Goal: Information Seeking & Learning: Learn about a topic

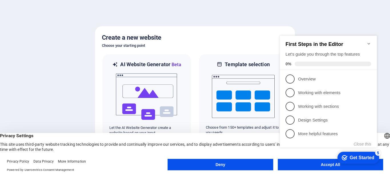
click at [315, 167] on appcues-checklist "Contextual help checklist present on screen" at bounding box center [329, 97] width 104 height 140
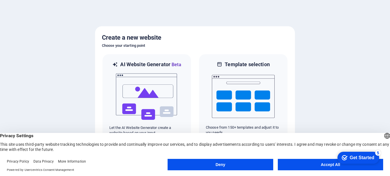
click at [322, 165] on button "Accept All" at bounding box center [330, 164] width 105 height 11
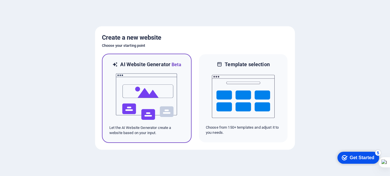
click at [168, 90] on img at bounding box center [146, 96] width 63 height 57
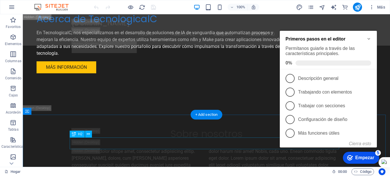
scroll to position [2083, 0]
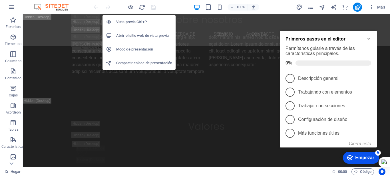
click at [129, 24] on font "Vista previa Ctrl+P" at bounding box center [131, 22] width 31 height 4
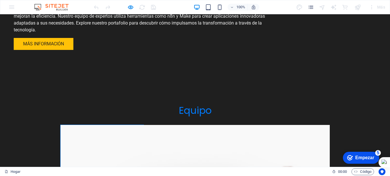
scroll to position [0, 0]
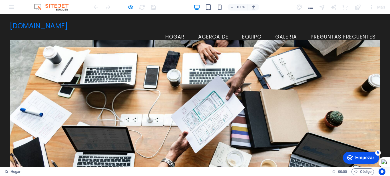
drag, startPoint x: 192, startPoint y: 93, endPoint x: 250, endPoint y: 93, distance: 58.2
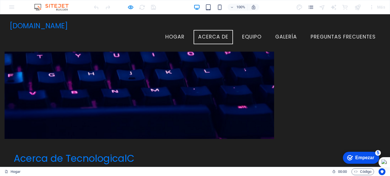
scroll to position [171, 0]
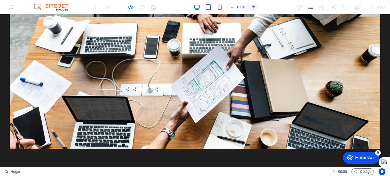
scroll to position [0, 0]
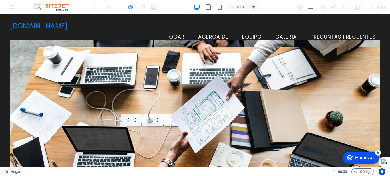
click at [278, 33] on font "Galería" at bounding box center [286, 36] width 22 height 7
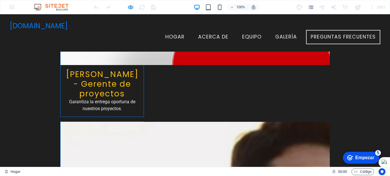
scroll to position [721, 0]
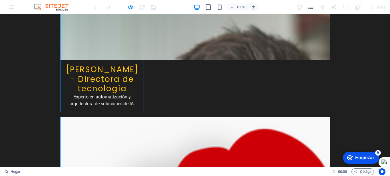
scroll to position [807, 0]
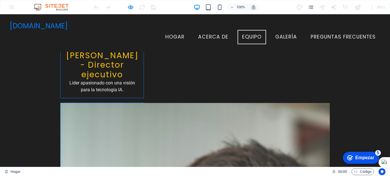
scroll to position [484, 0]
